Goal: Task Accomplishment & Management: Manage account settings

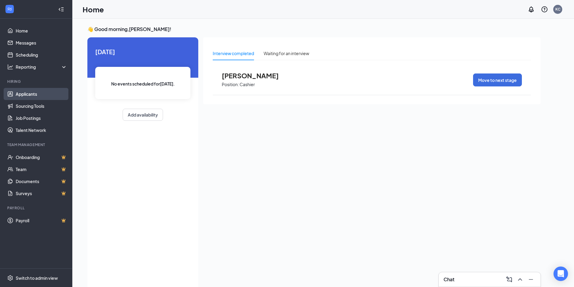
click at [29, 97] on link "Applicants" at bounding box center [42, 94] width 52 height 12
click at [34, 93] on link "Applicants" at bounding box center [42, 94] width 52 height 12
click at [25, 94] on link "Applicants" at bounding box center [42, 94] width 52 height 12
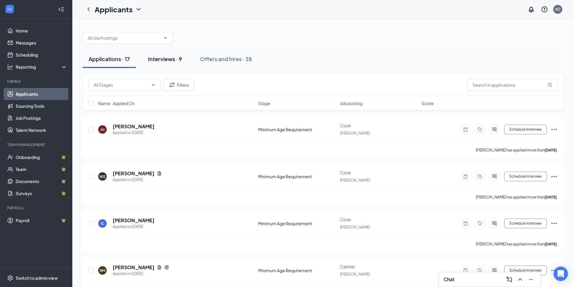
click at [173, 56] on div "Interviews · 9" at bounding box center [165, 59] width 34 height 8
